Goal: Transaction & Acquisition: Purchase product/service

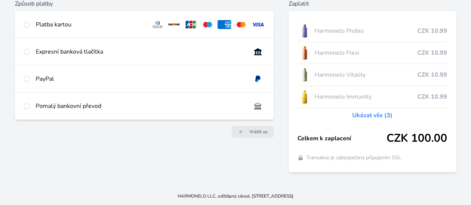
scroll to position [103, 0]
click at [30, 49] on input "radio" at bounding box center [27, 52] width 6 height 6
radio input "true"
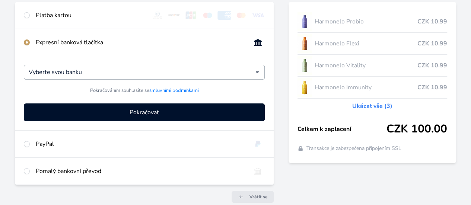
click at [241, 78] on div "Vyberte svou banku" at bounding box center [144, 72] width 241 height 15
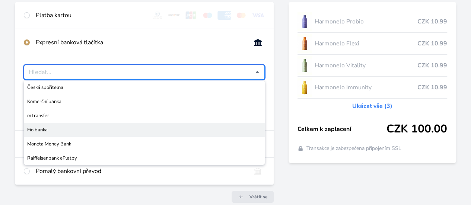
click at [115, 134] on span "Fio banka" at bounding box center [144, 129] width 234 height 7
type input "Fio banka"
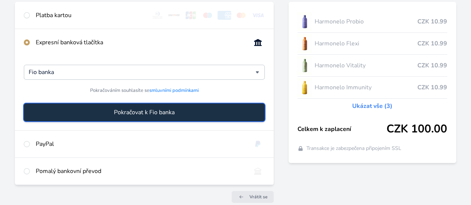
click at [143, 117] on span "Pokračovat k Fio banka" at bounding box center [144, 112] width 61 height 9
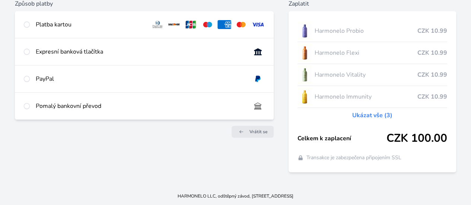
scroll to position [103, 0]
click at [250, 129] on span "Vrátit se" at bounding box center [259, 132] width 18 height 6
